Goal: Task Accomplishment & Management: Use online tool/utility

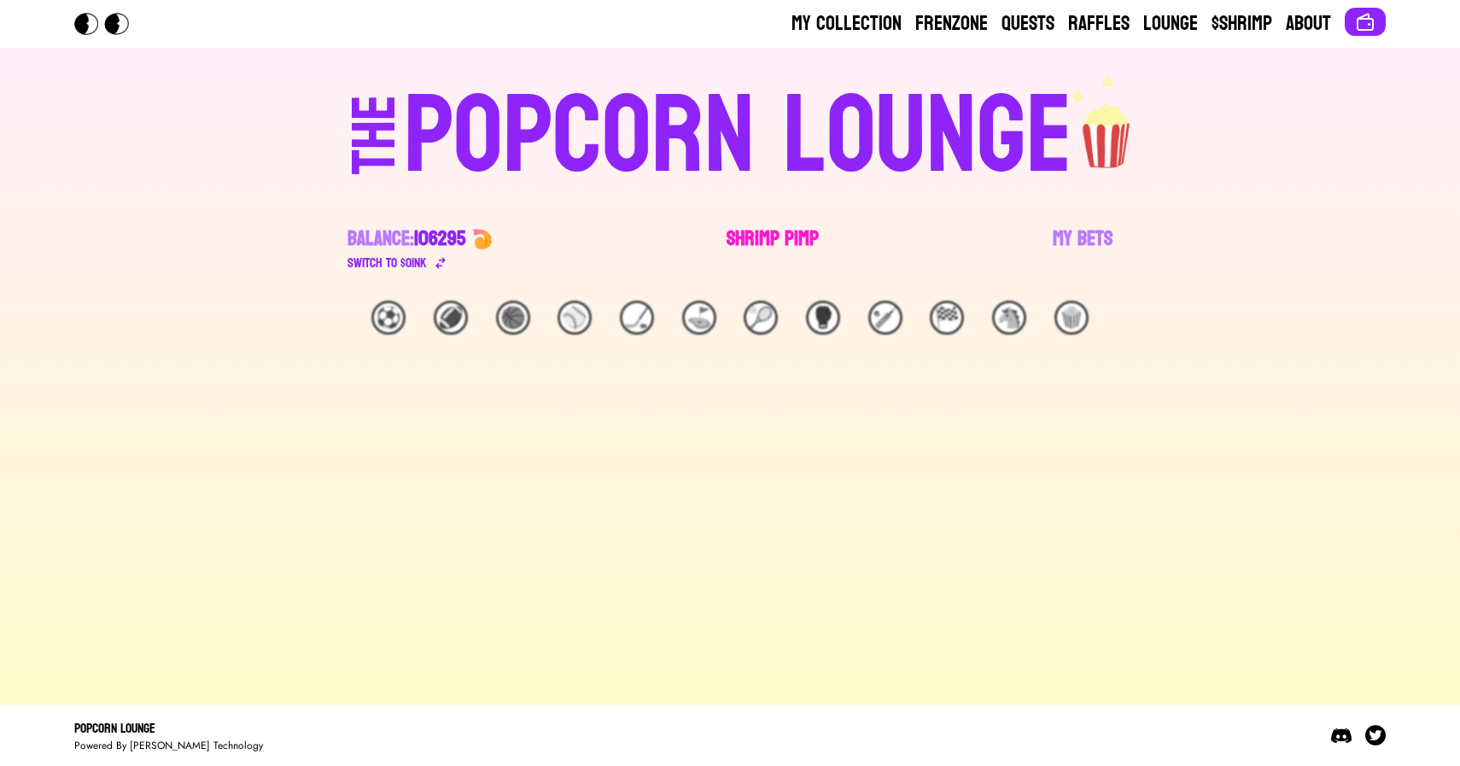
click at [765, 234] on link "Shrimp Pimp" at bounding box center [772, 249] width 92 height 48
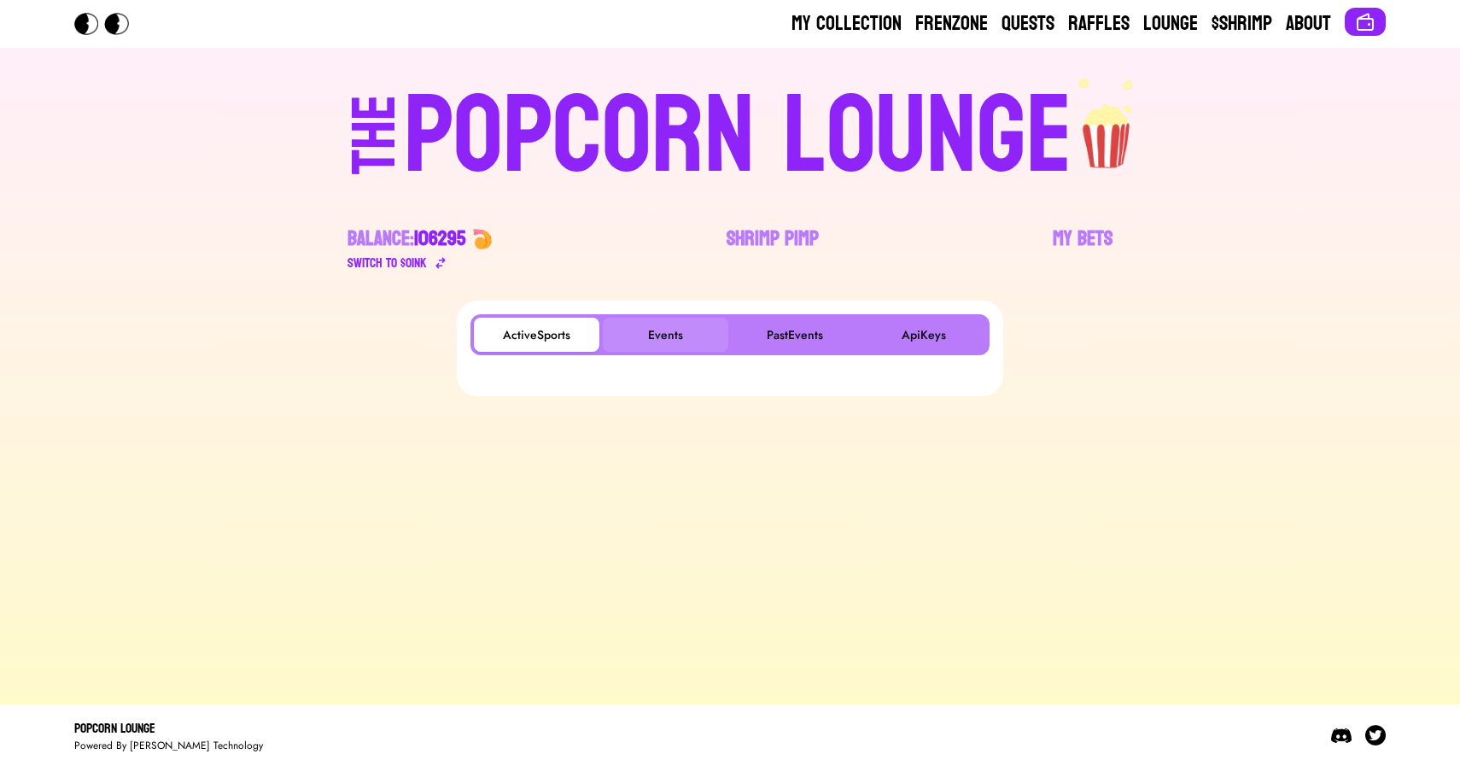
click at [674, 325] on button "Events" at bounding box center [665, 335] width 125 height 34
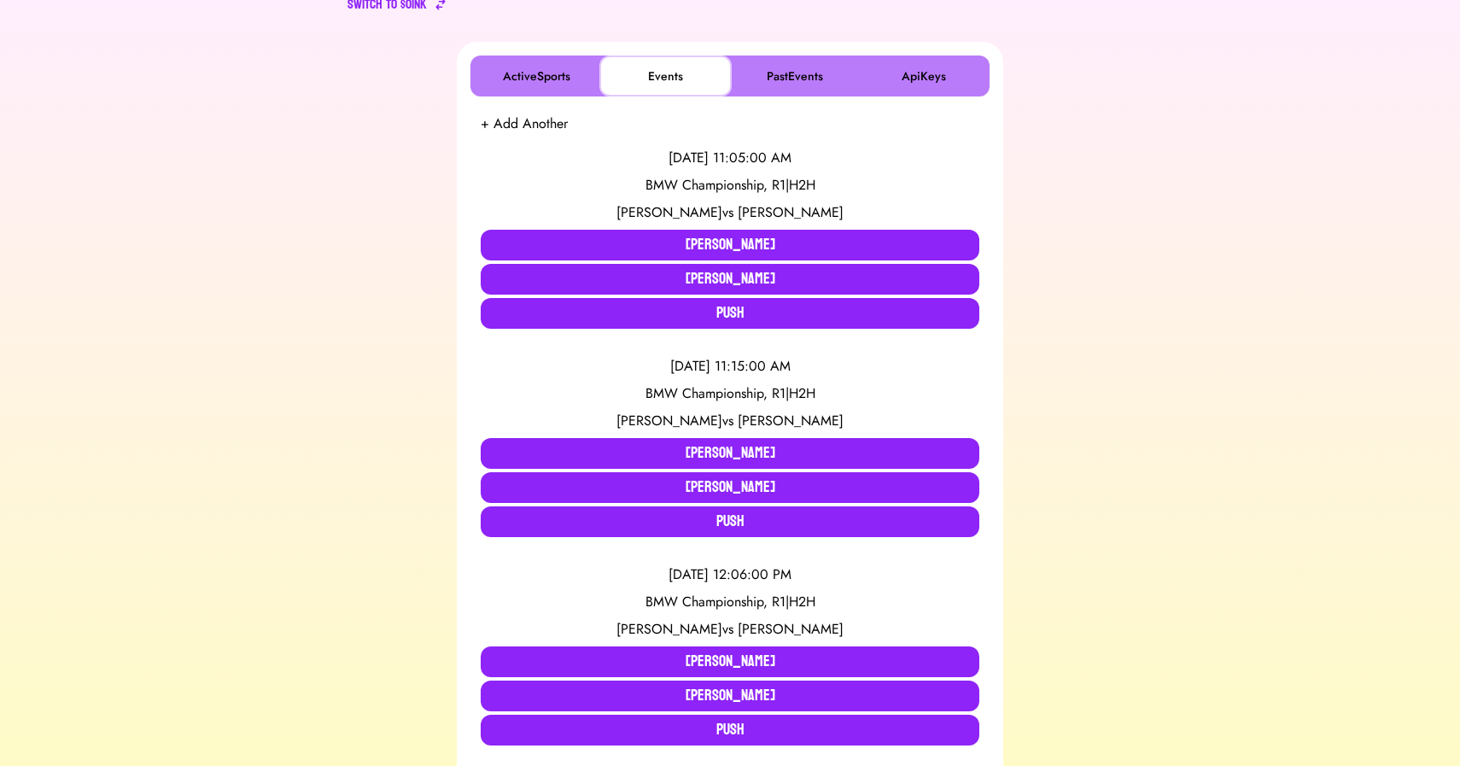
scroll to position [261, 0]
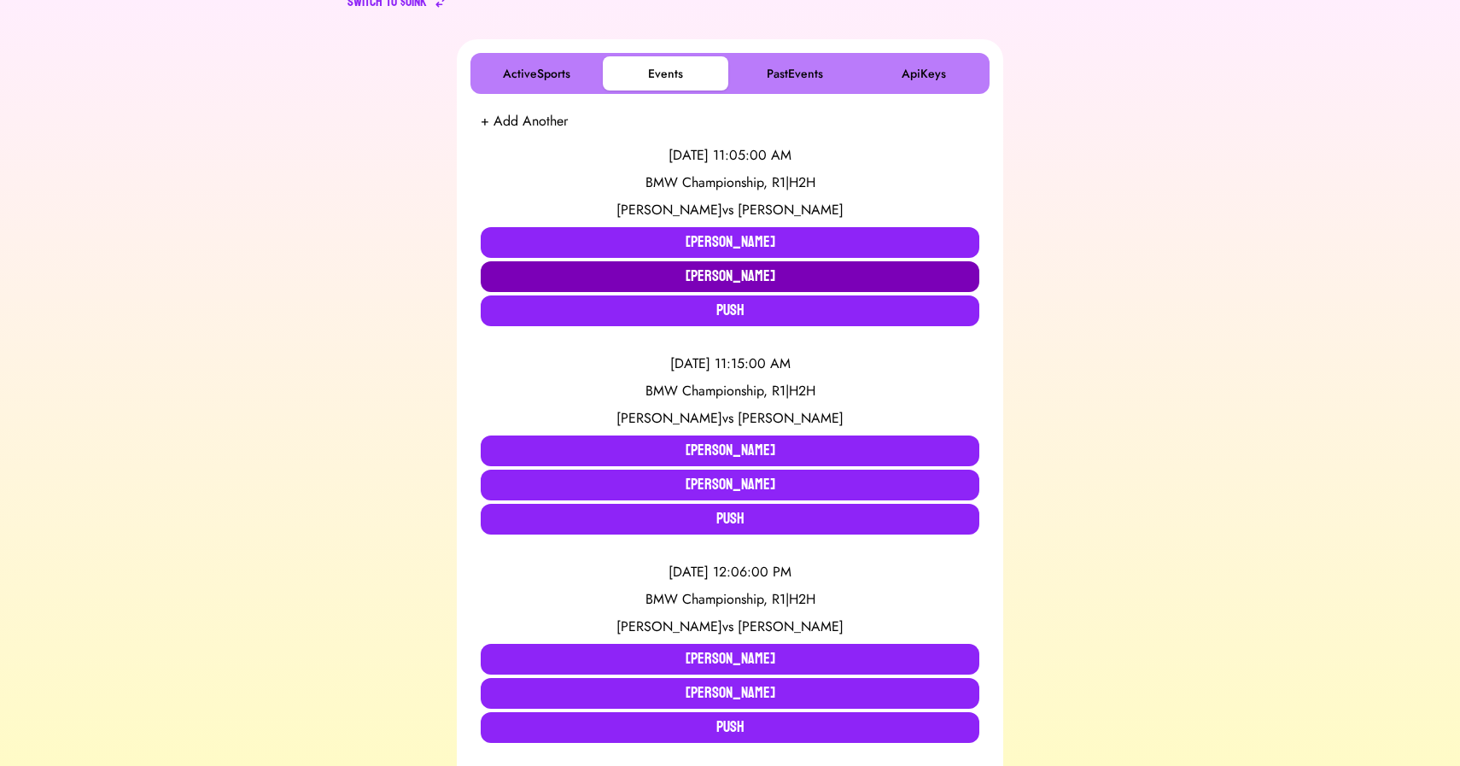
click at [578, 270] on button "[PERSON_NAME]" at bounding box center [730, 276] width 499 height 31
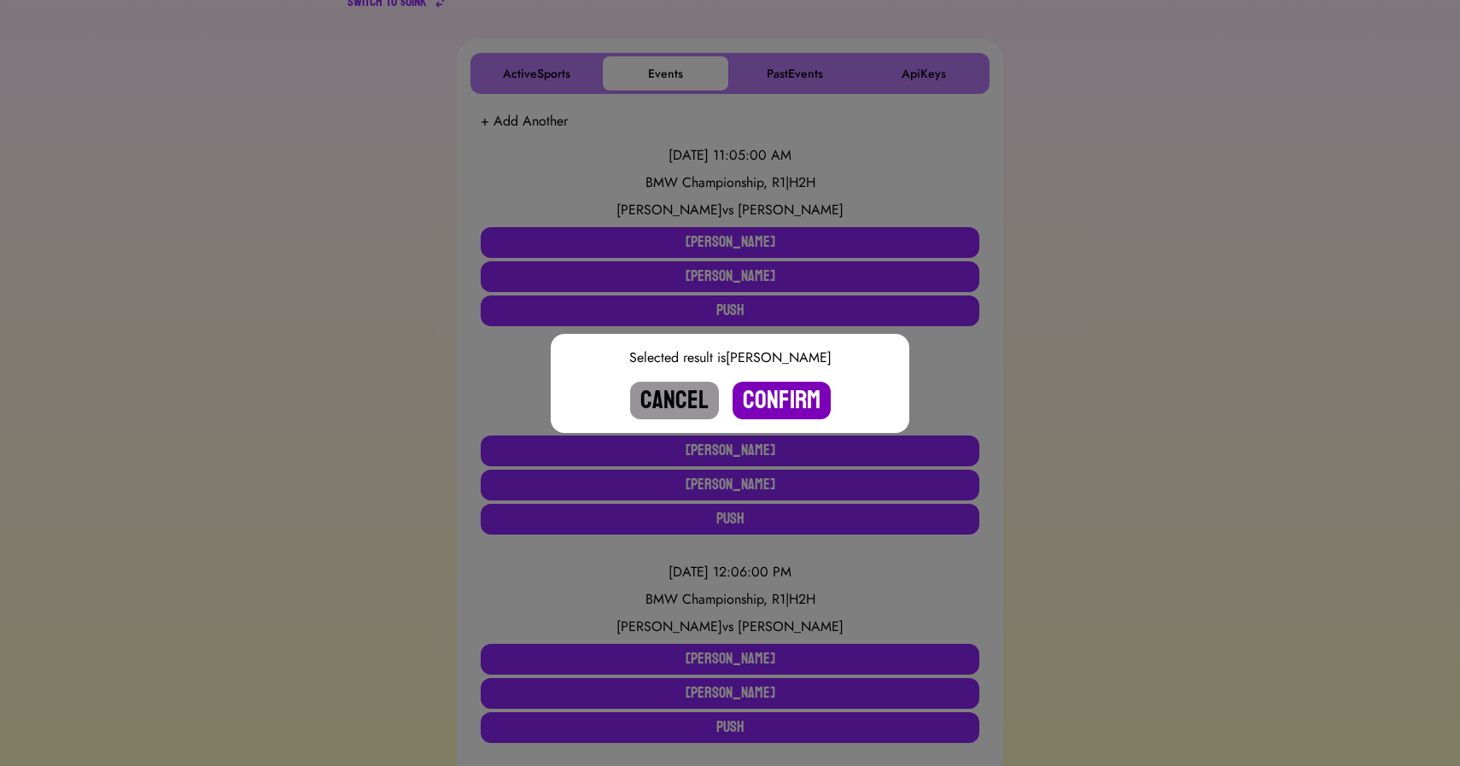
click at [771, 412] on button "Confirm" at bounding box center [781, 401] width 98 height 38
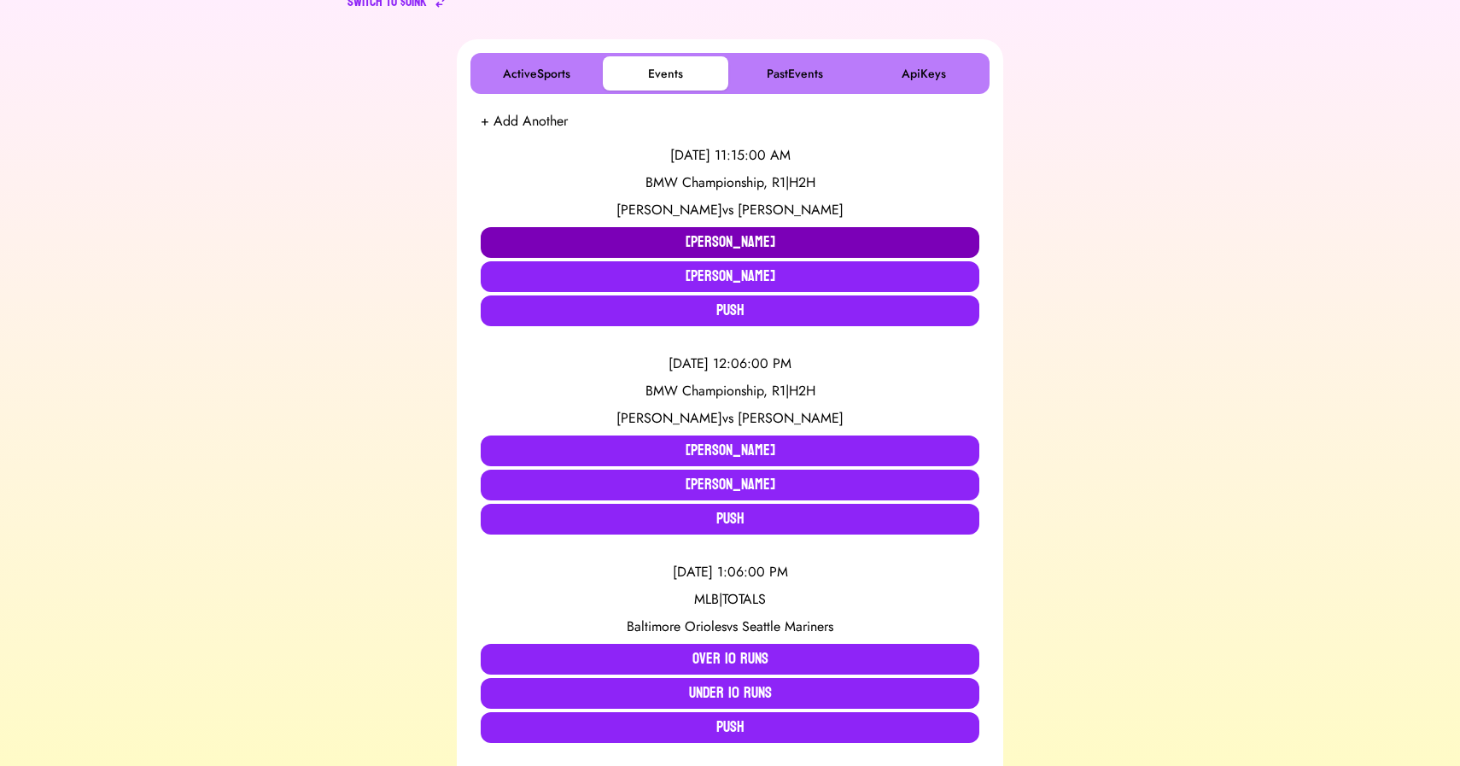
click at [575, 249] on button "[PERSON_NAME]" at bounding box center [730, 242] width 499 height 31
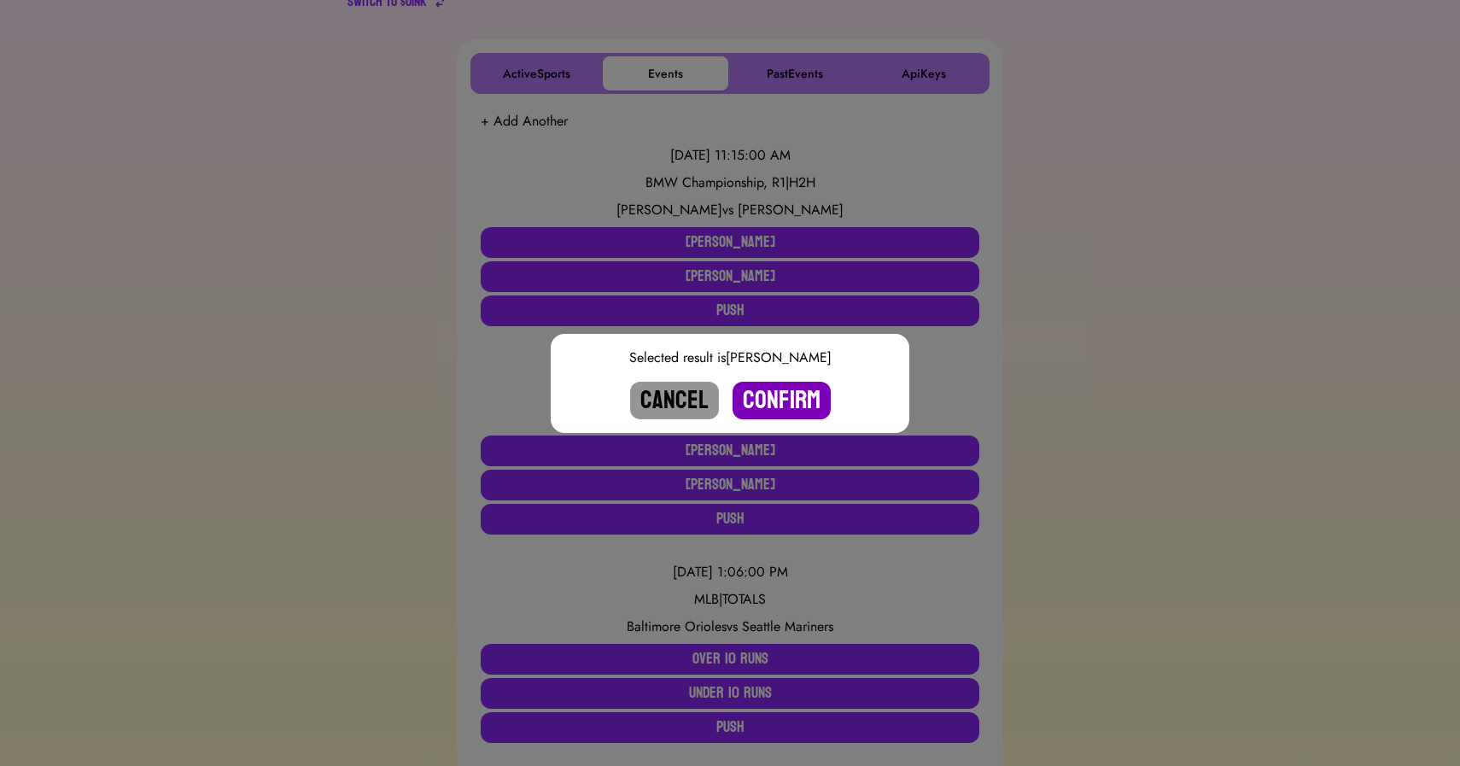
click at [768, 386] on button "Confirm" at bounding box center [781, 401] width 98 height 38
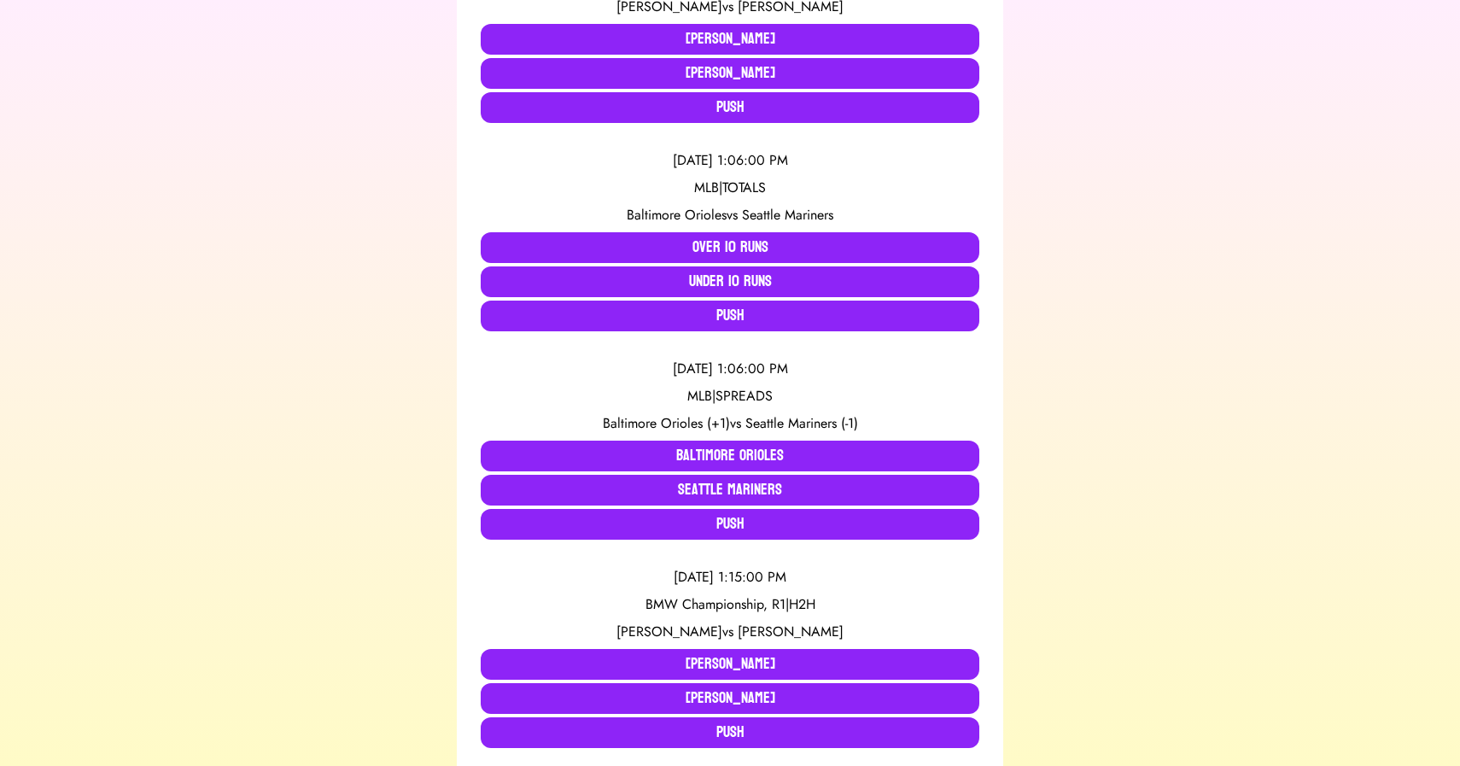
scroll to position [470, 0]
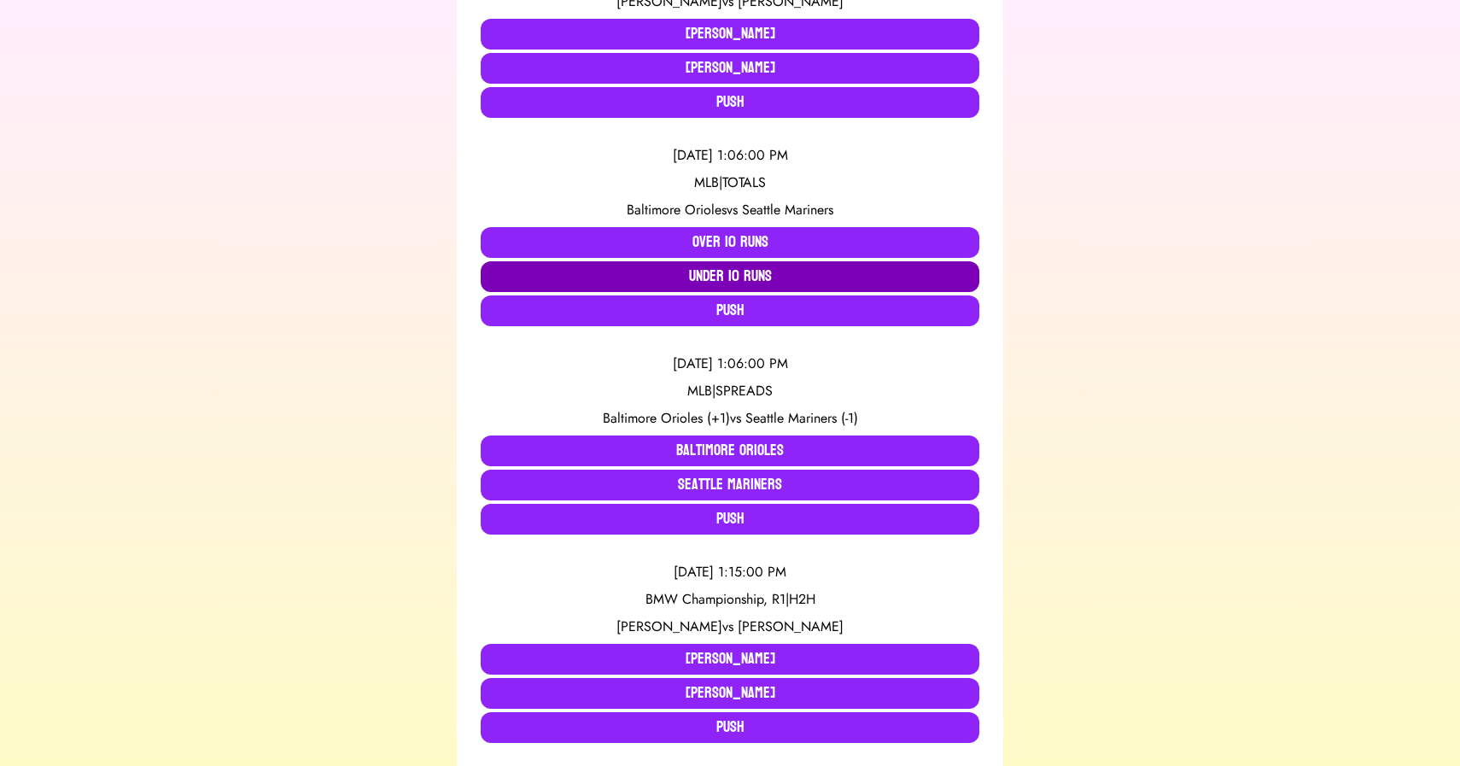
click at [568, 270] on button "Under 10 Runs" at bounding box center [730, 276] width 499 height 31
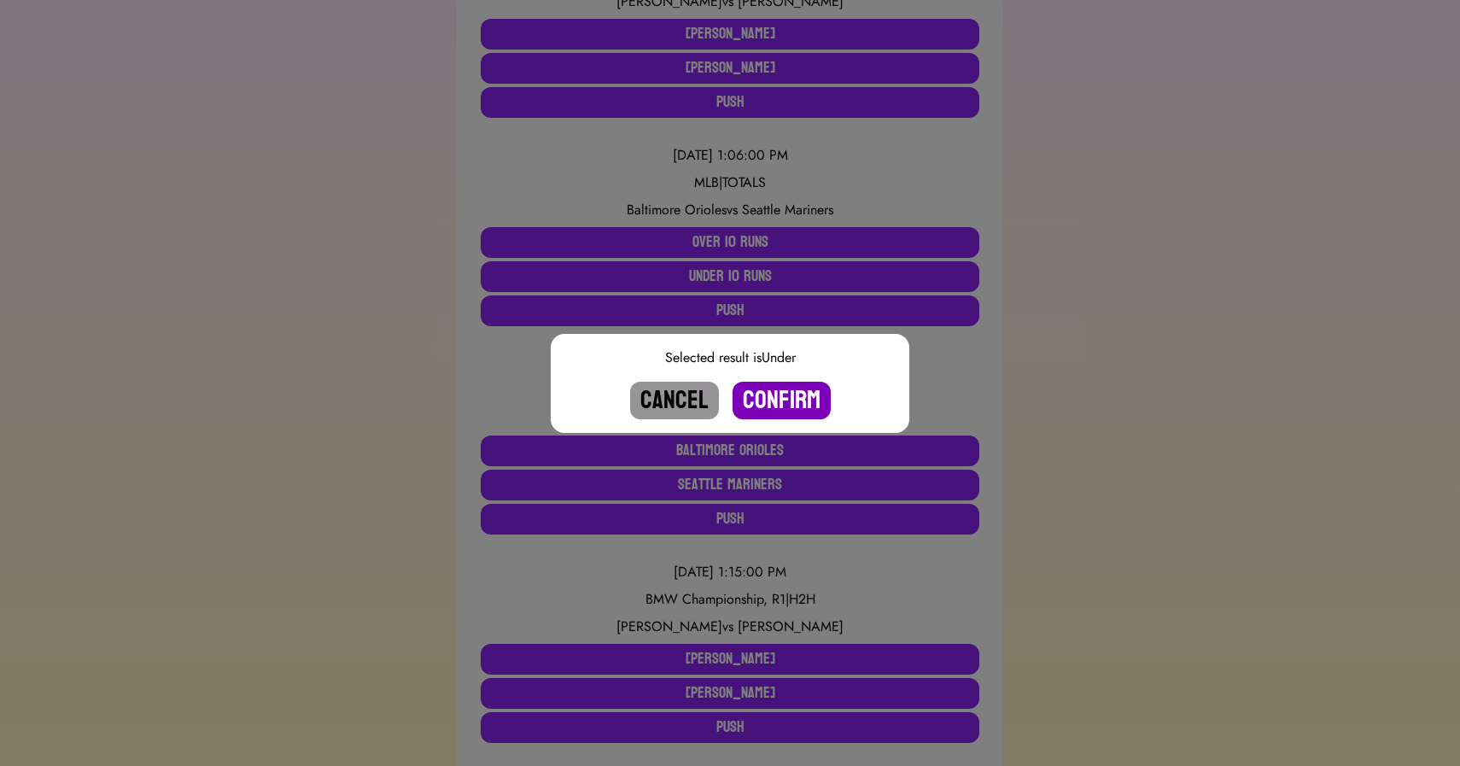
click at [765, 403] on button "Confirm" at bounding box center [781, 401] width 98 height 38
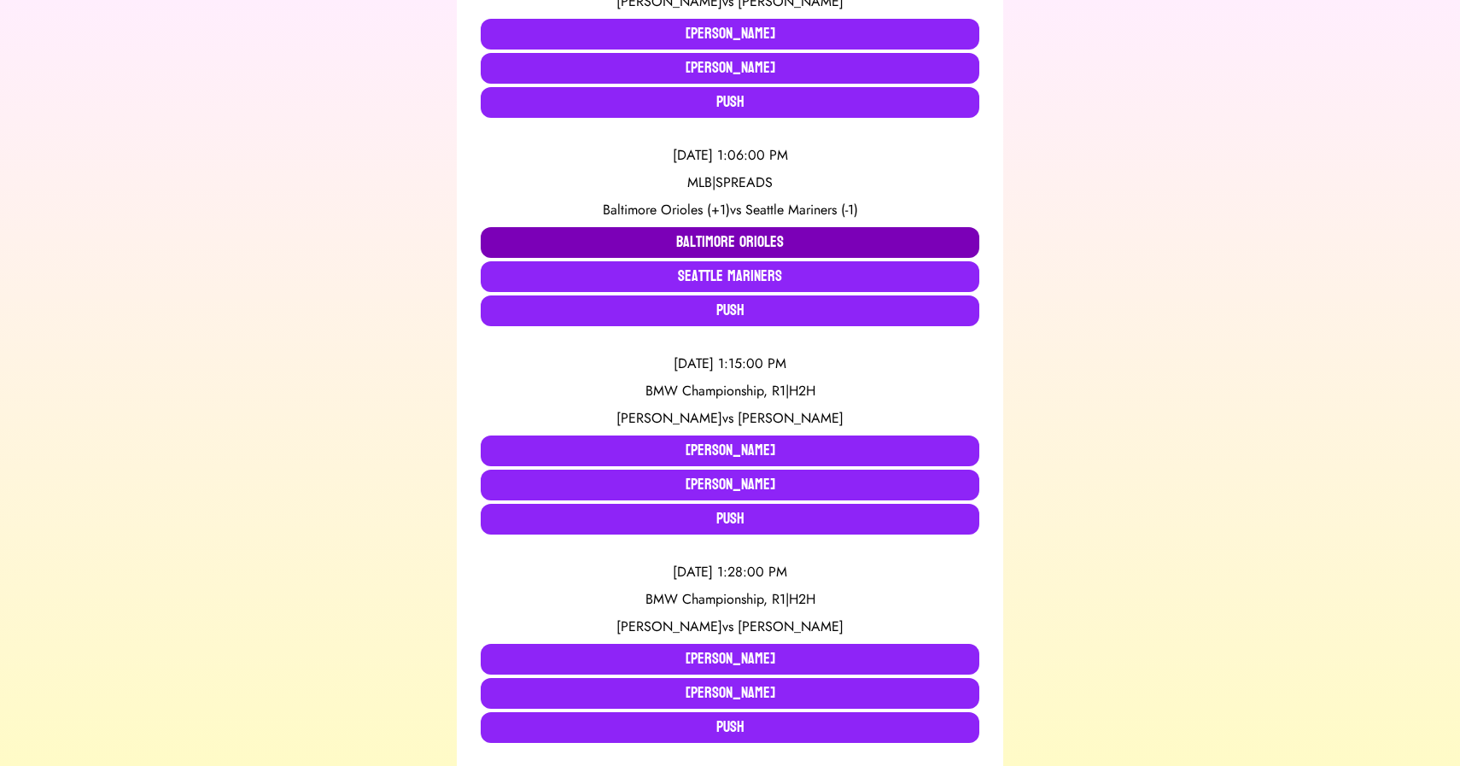
click at [712, 239] on button "Baltimore Orioles" at bounding box center [730, 242] width 499 height 31
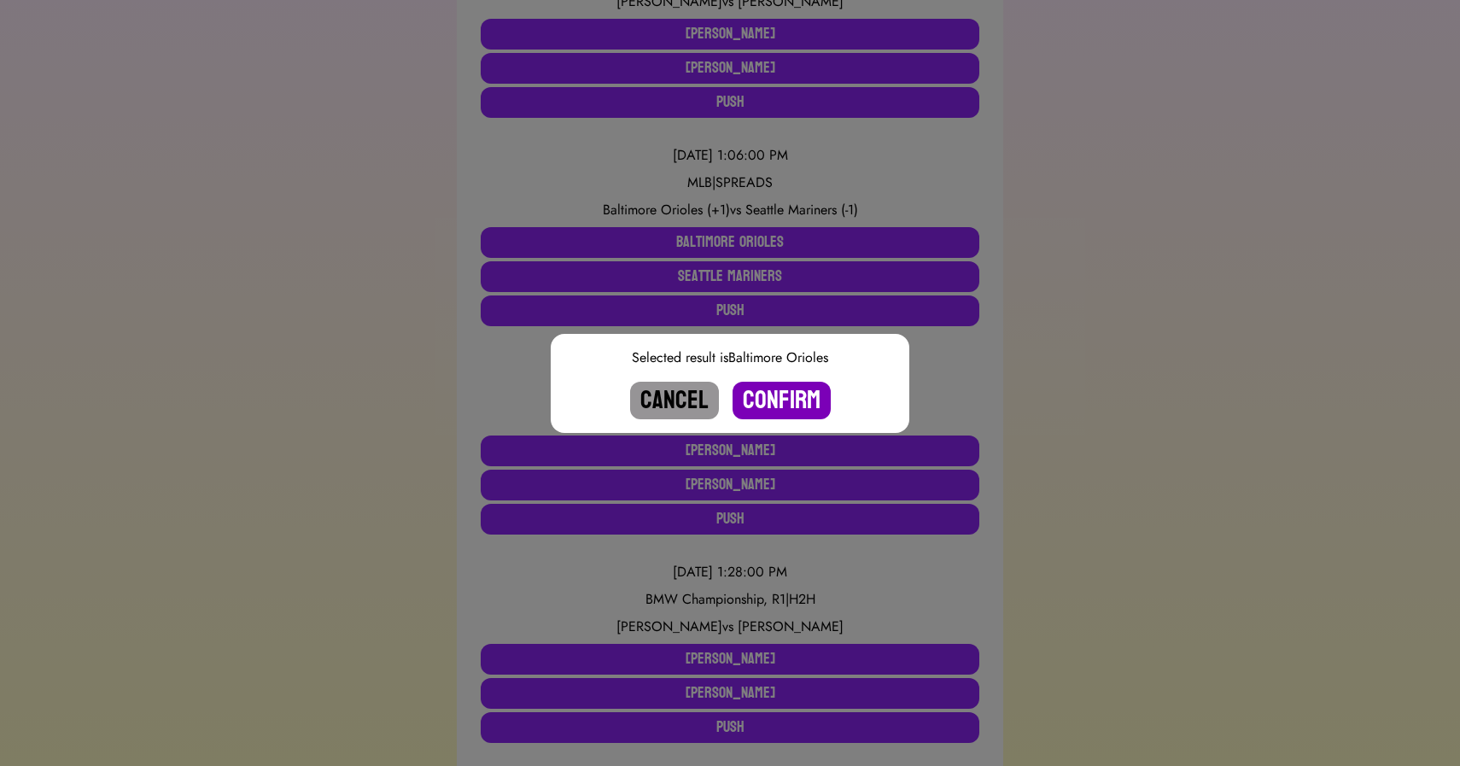
click at [776, 396] on button "Confirm" at bounding box center [781, 401] width 98 height 38
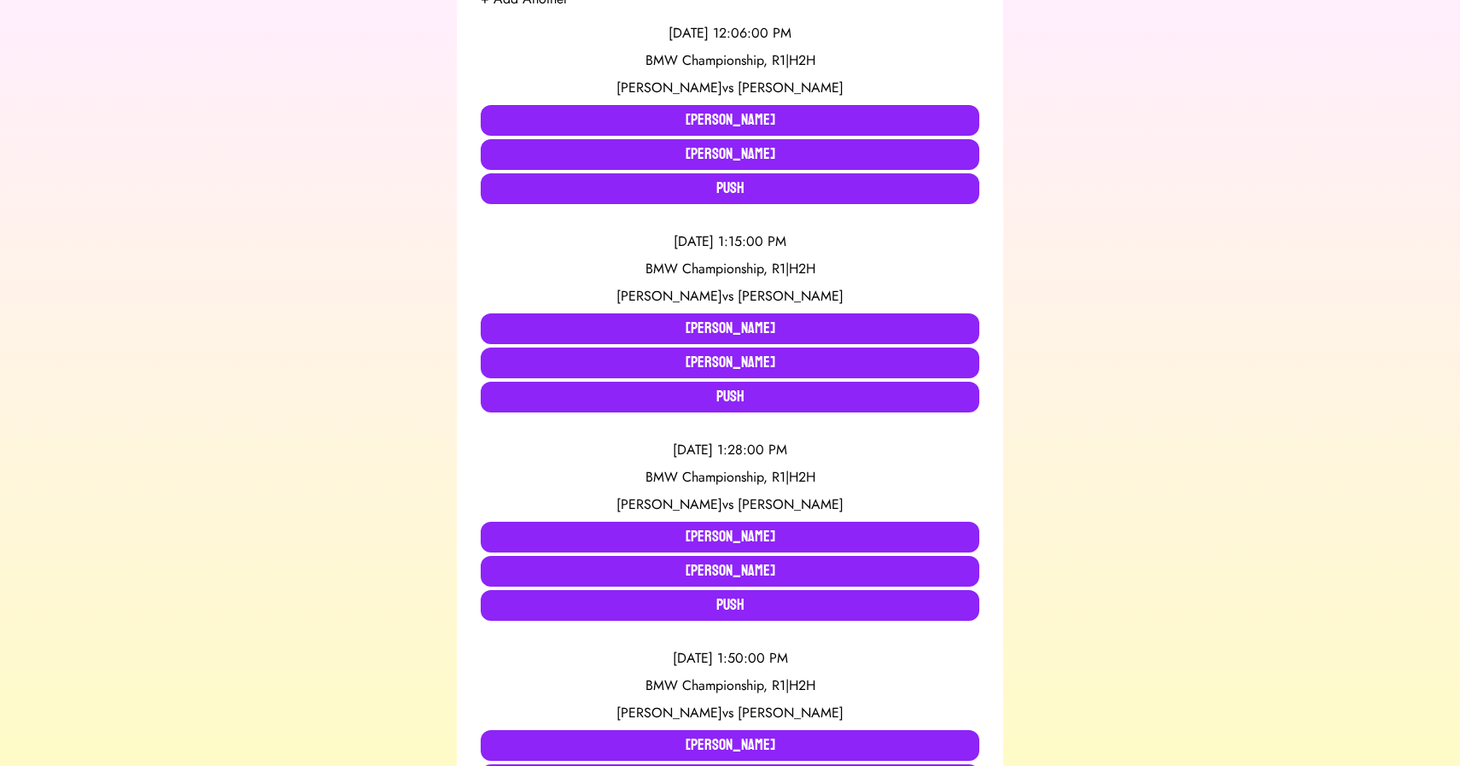
scroll to position [373, 0]
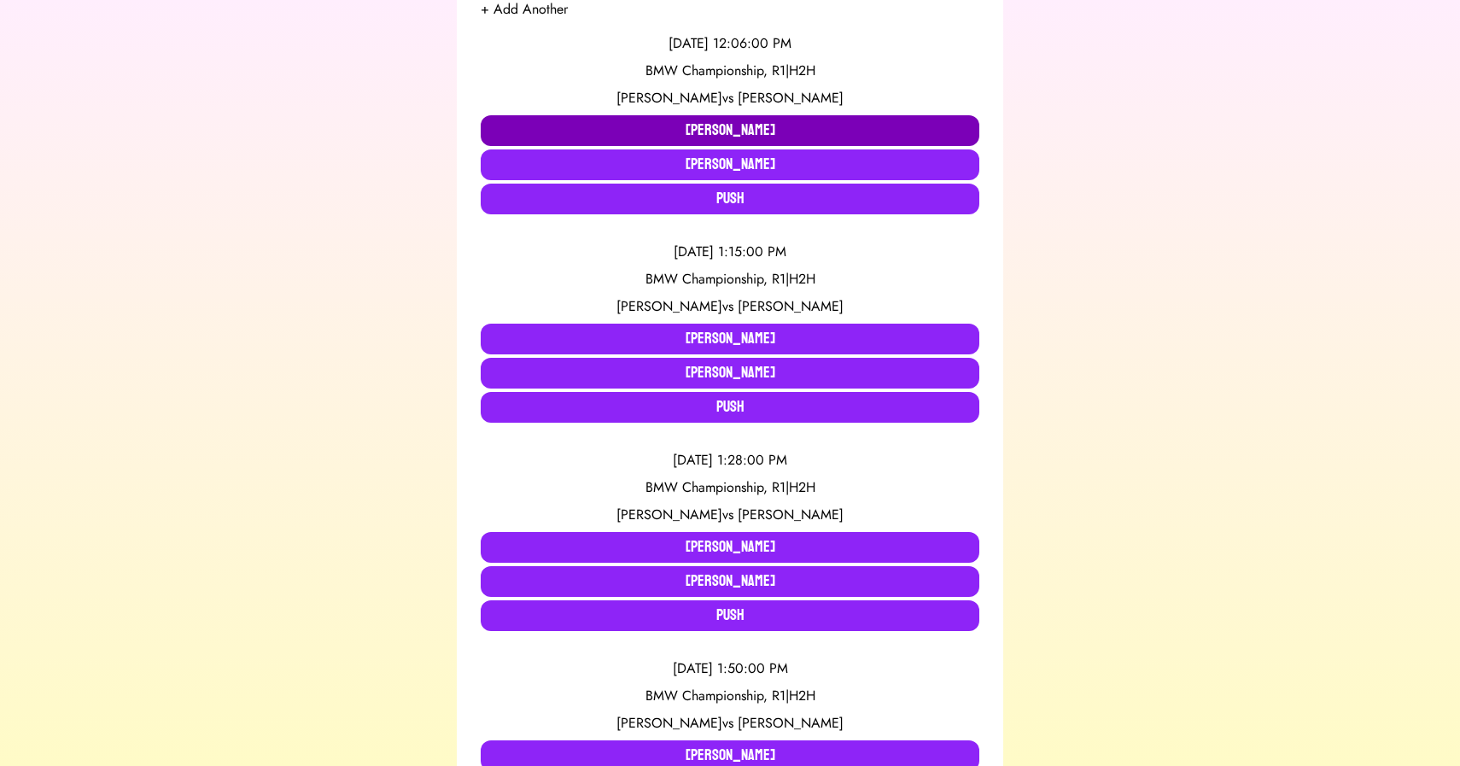
click at [703, 127] on button "[PERSON_NAME]" at bounding box center [730, 130] width 499 height 31
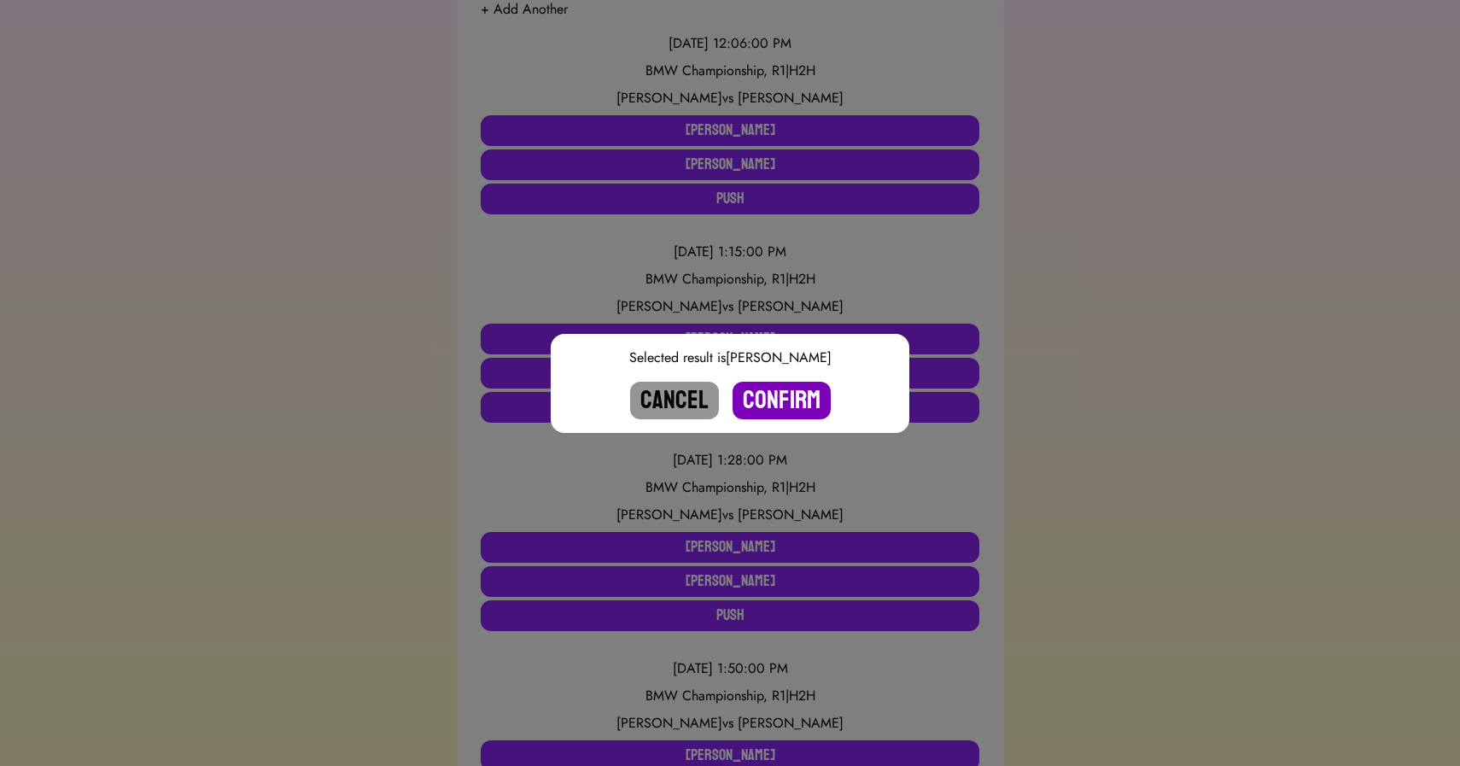
click at [781, 394] on button "Confirm" at bounding box center [781, 401] width 98 height 38
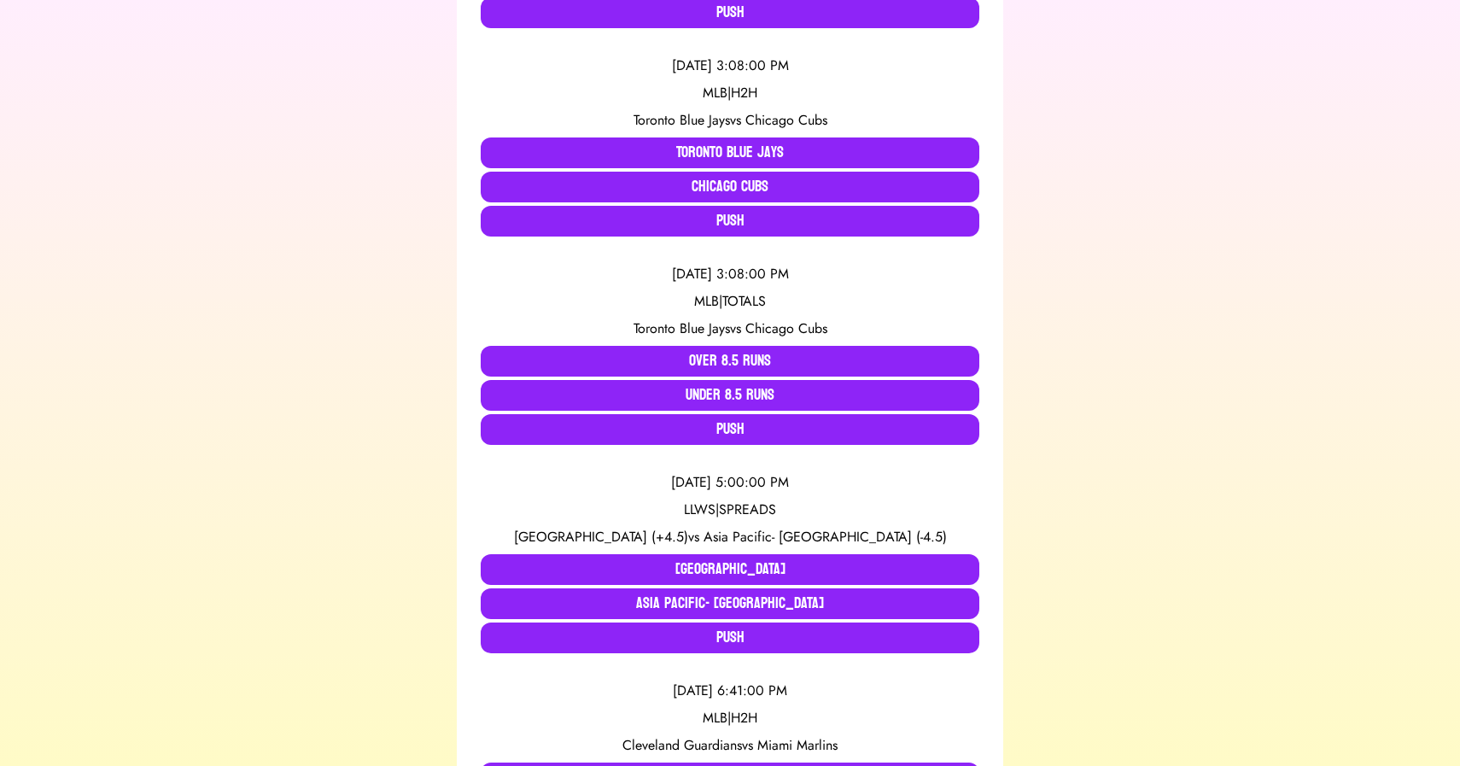
scroll to position [982, 0]
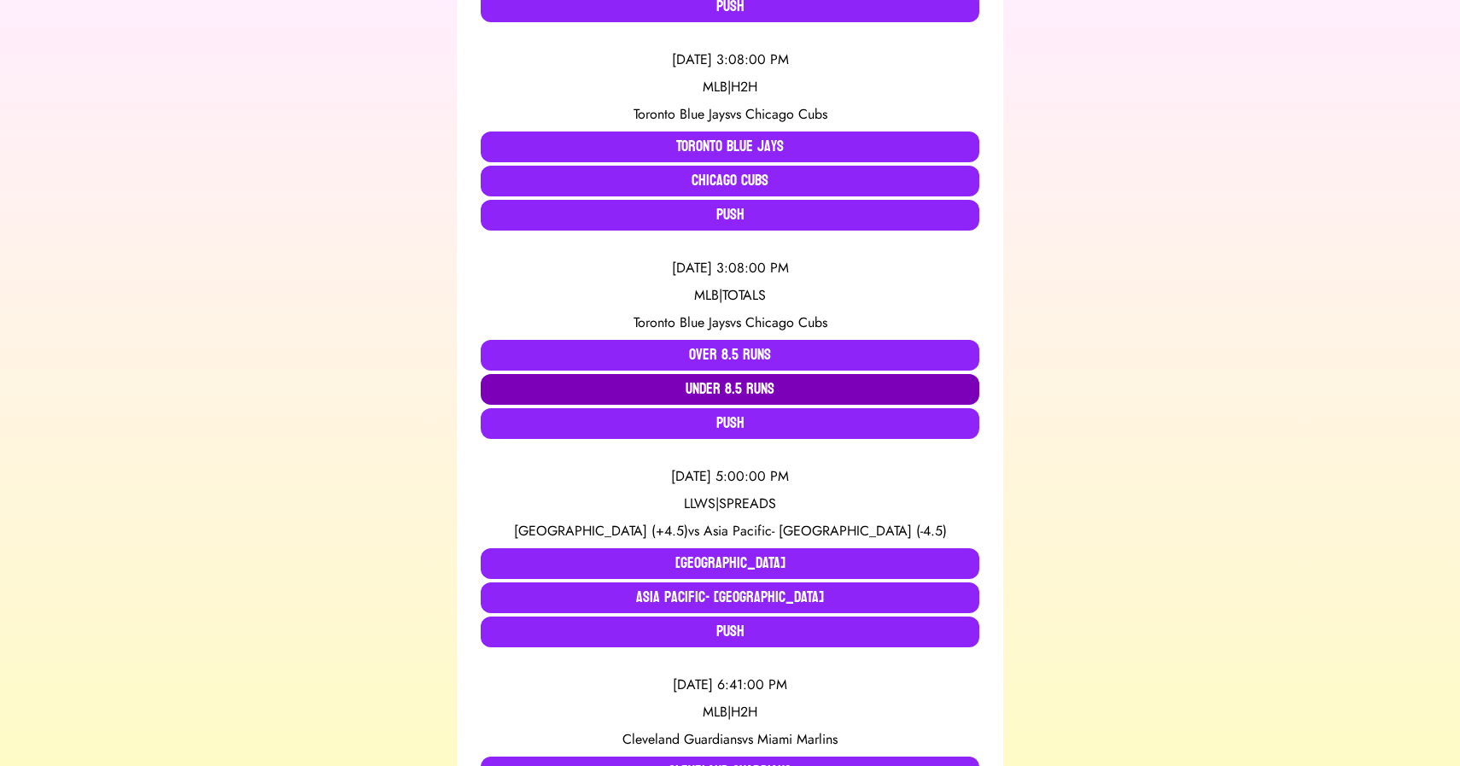
click at [516, 382] on button "Under 8.5 Runs" at bounding box center [730, 389] width 499 height 31
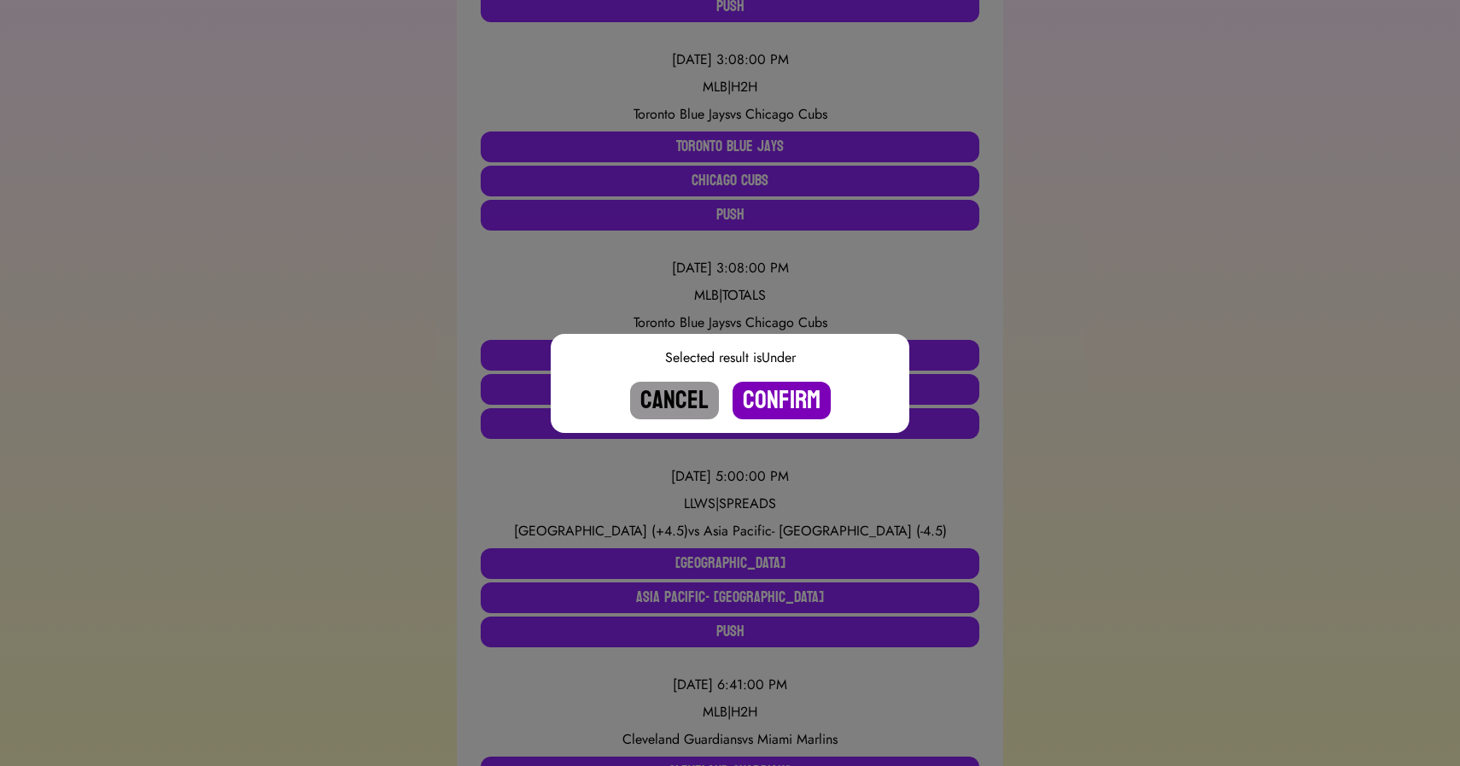
click at [756, 403] on button "Confirm" at bounding box center [781, 401] width 98 height 38
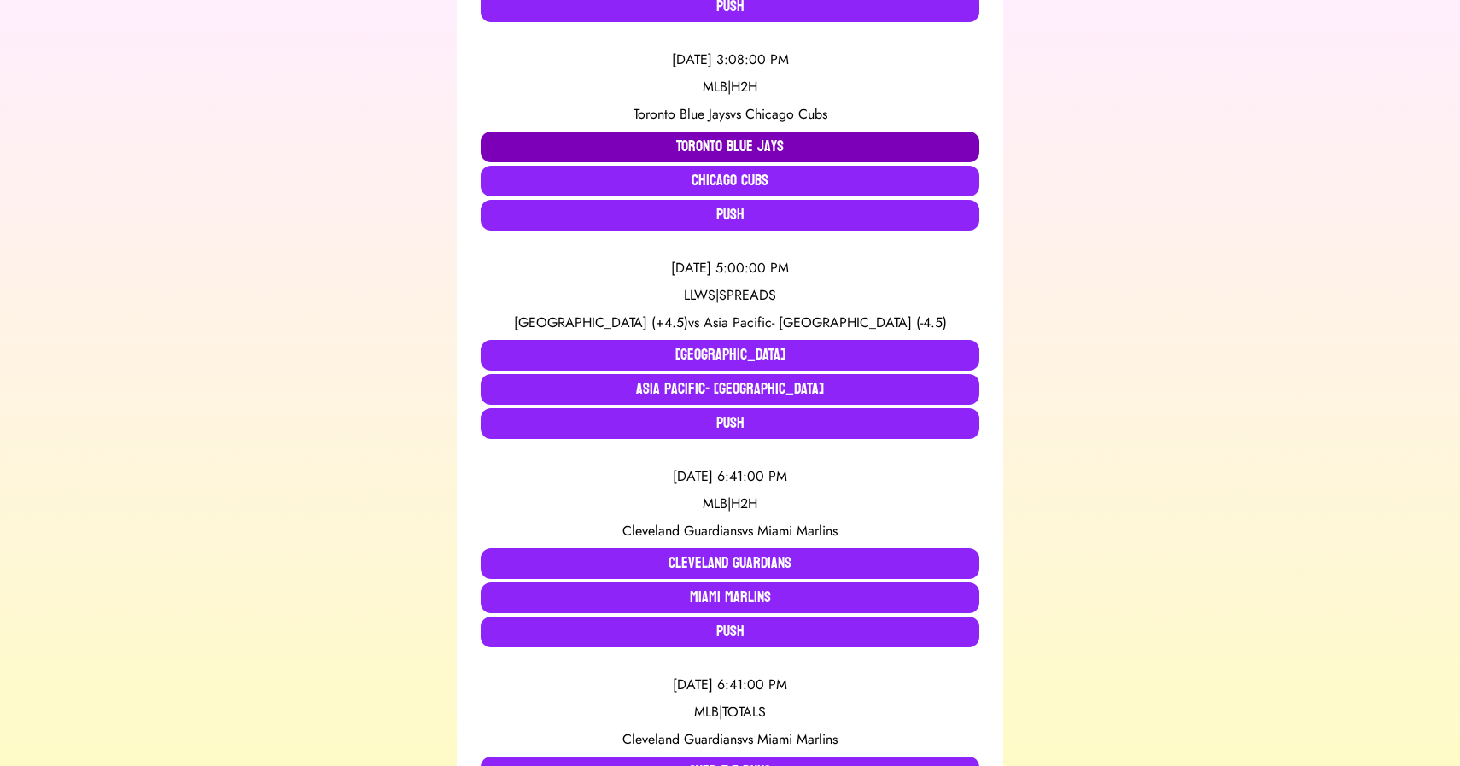
click at [679, 145] on button "Toronto Blue Jays" at bounding box center [730, 146] width 499 height 31
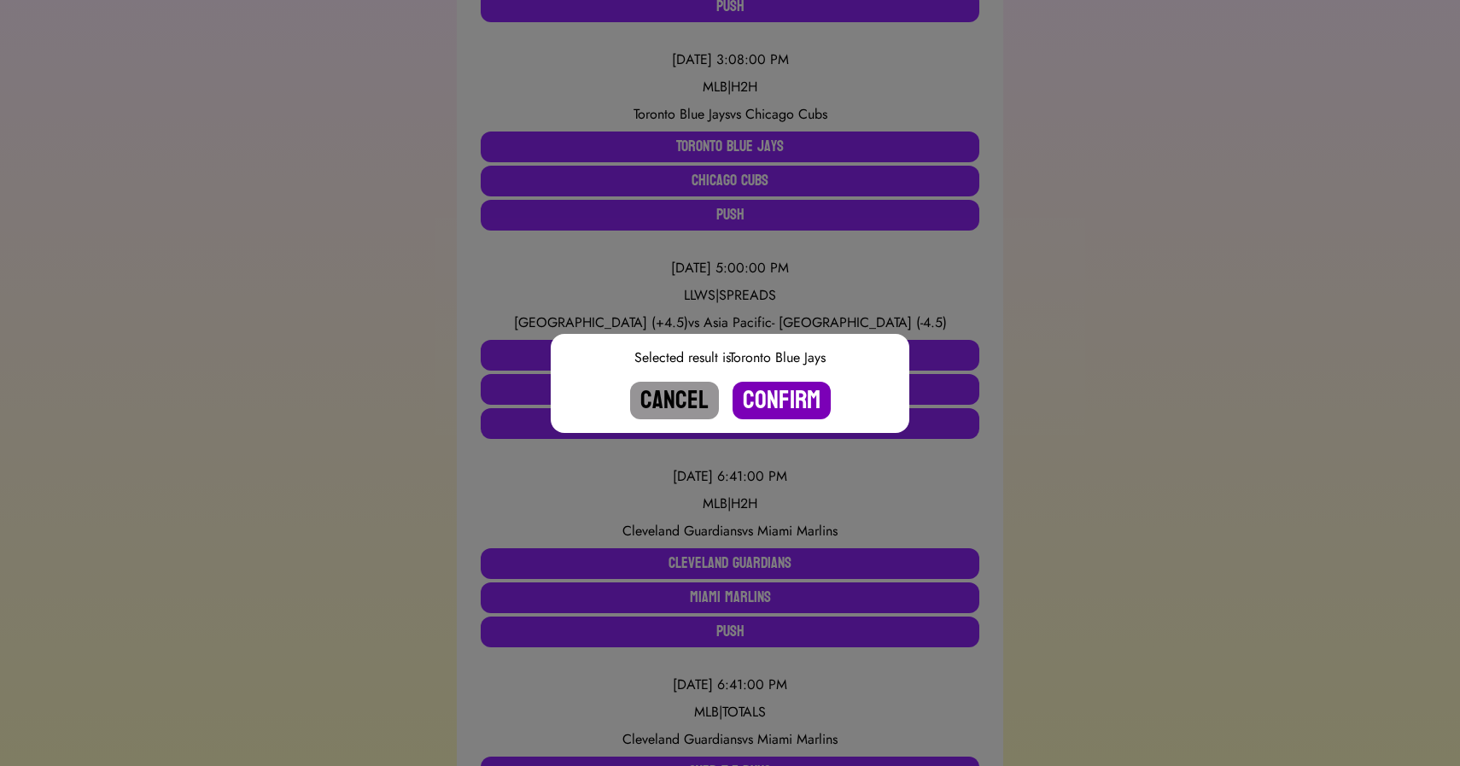
click at [767, 394] on button "Confirm" at bounding box center [781, 401] width 98 height 38
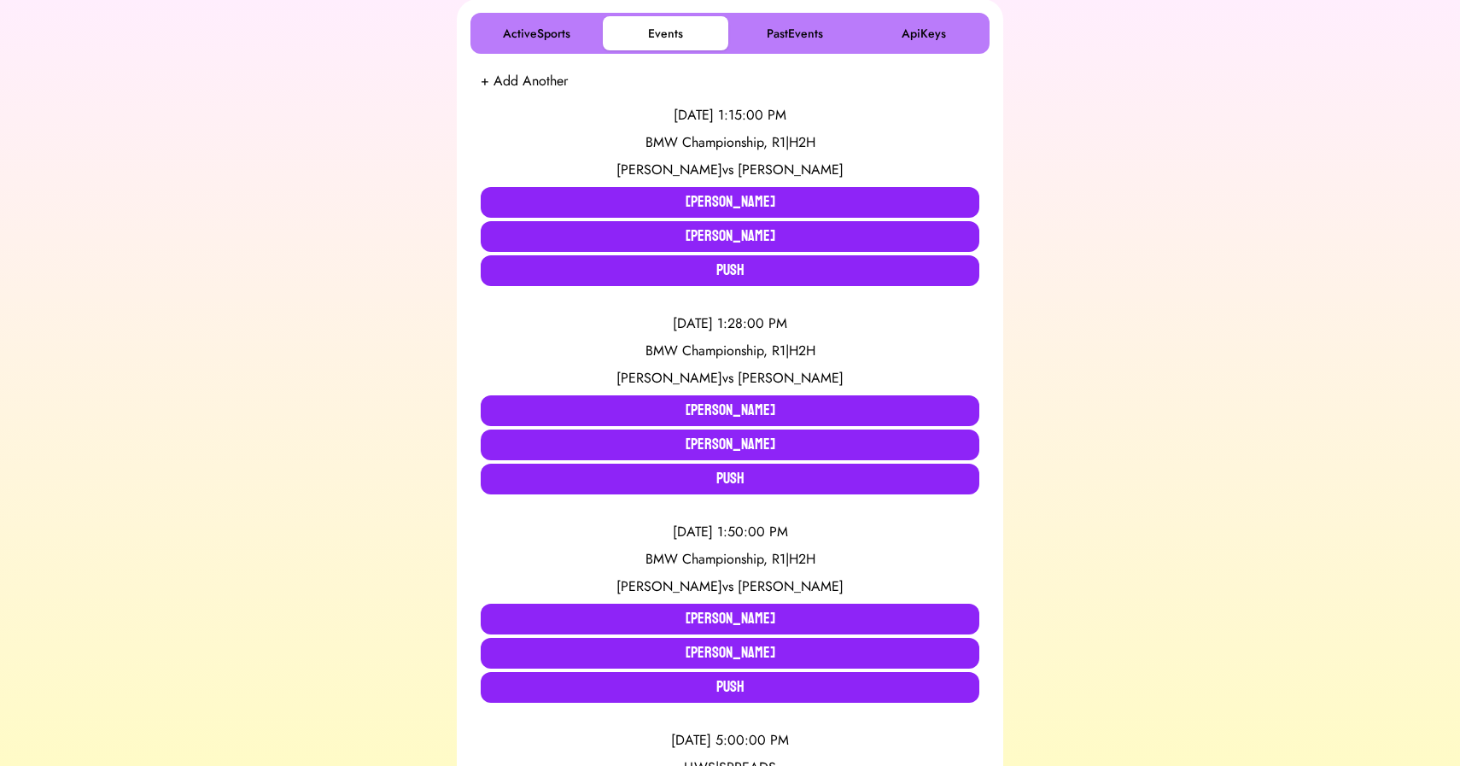
scroll to position [0, 0]
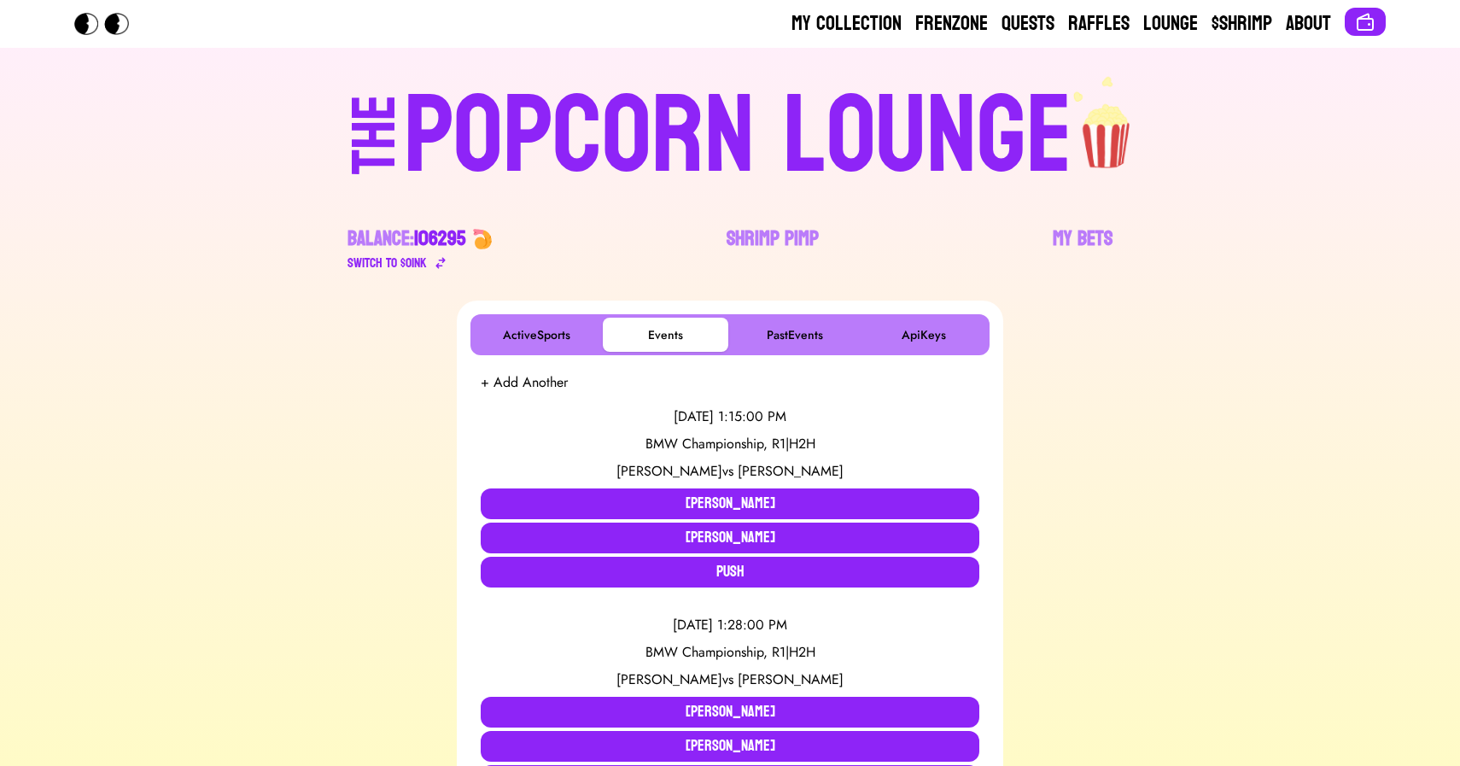
click at [674, 82] on div "POPCORN LOUNGE" at bounding box center [738, 136] width 668 height 109
